Goal: Book appointment/travel/reservation

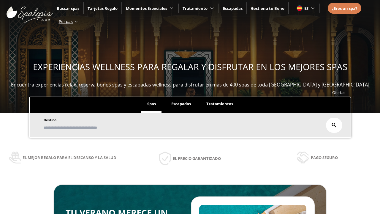
click at [181, 104] on span "Escapadas" at bounding box center [181, 103] width 20 height 5
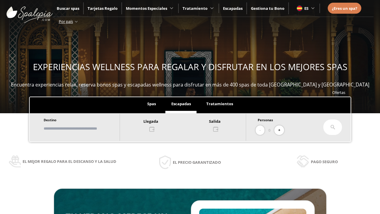
click at [84, 128] on input "text" at bounding box center [79, 128] width 74 height 10
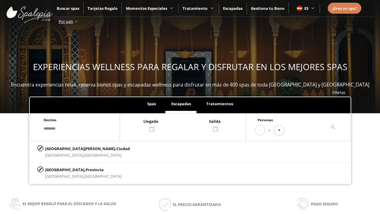
click at [189, 124] on div at bounding box center [183, 125] width 126 height 14
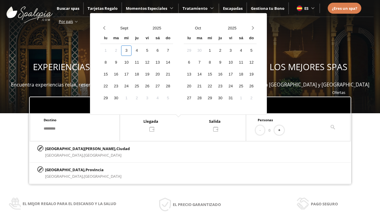
click at [152, 50] on div "5" at bounding box center [147, 50] width 10 height 10
click at [163, 50] on div "6" at bounding box center [157, 50] width 10 height 10
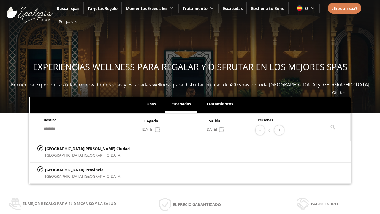
click at [281, 130] on button "+" at bounding box center [279, 130] width 10 height 10
click at [74, 148] on p "[GEOGRAPHIC_DATA][PERSON_NAME], [GEOGRAPHIC_DATA]" at bounding box center [87, 148] width 85 height 7
type input "**********"
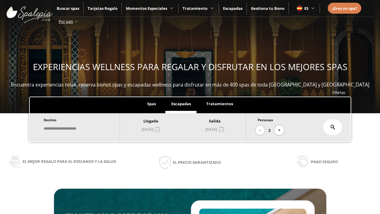
click at [333, 127] on icon at bounding box center [332, 127] width 5 height 5
